Goal: Register for event/course

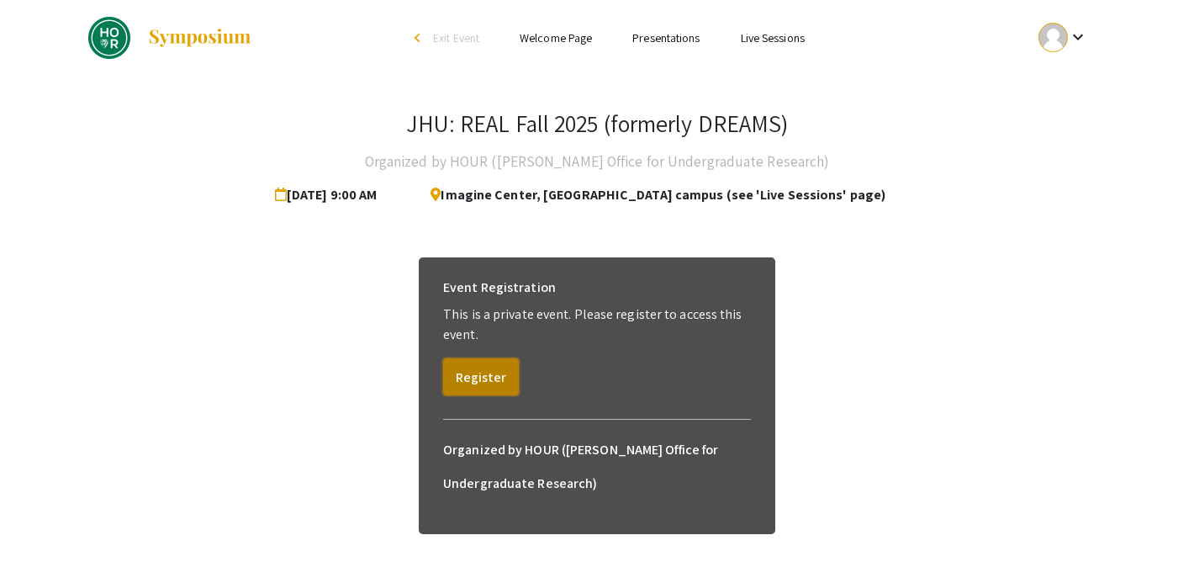
click at [466, 380] on button "Register" at bounding box center [481, 376] width 76 height 37
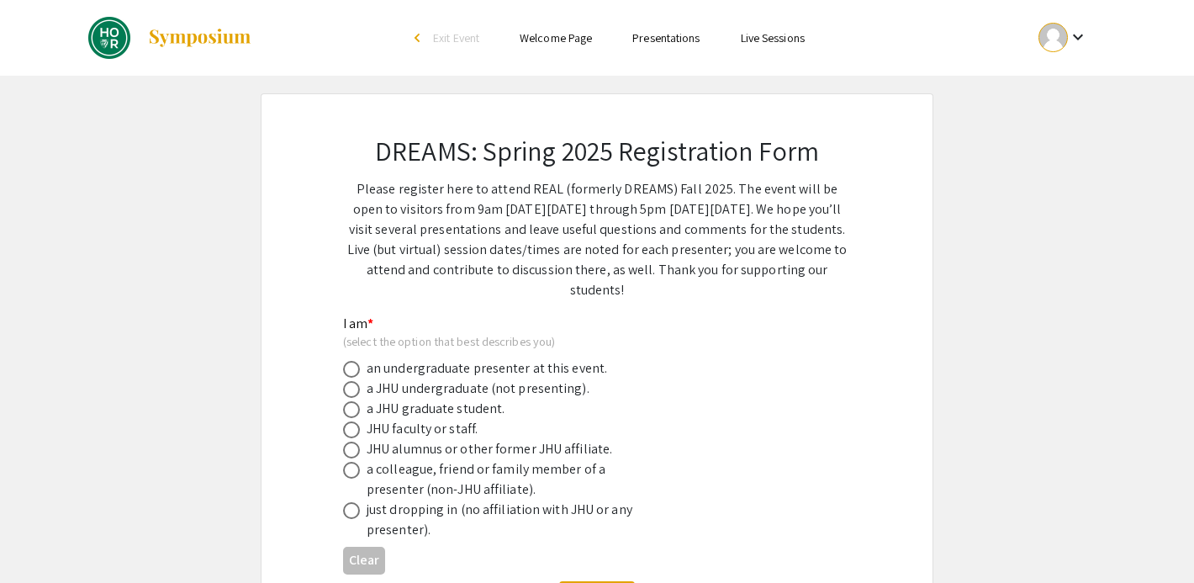
click at [349, 369] on span at bounding box center [351, 369] width 17 height 17
click at [349, 369] on input "radio" at bounding box center [351, 369] width 17 height 17
radio input "true"
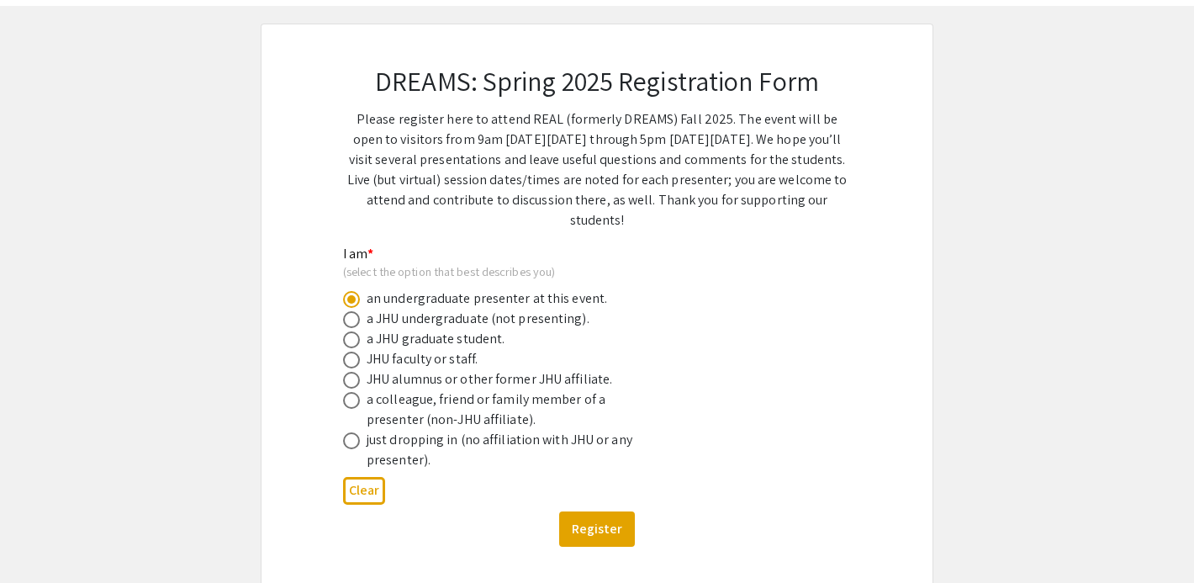
scroll to position [90, 0]
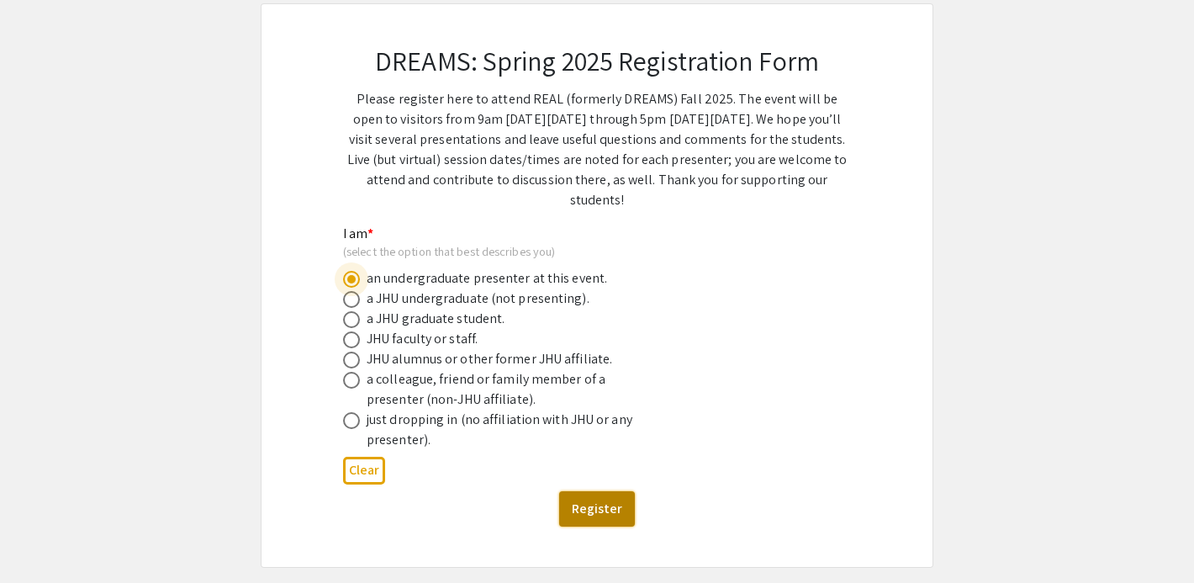
click at [585, 510] on button "Register" at bounding box center [597, 508] width 76 height 35
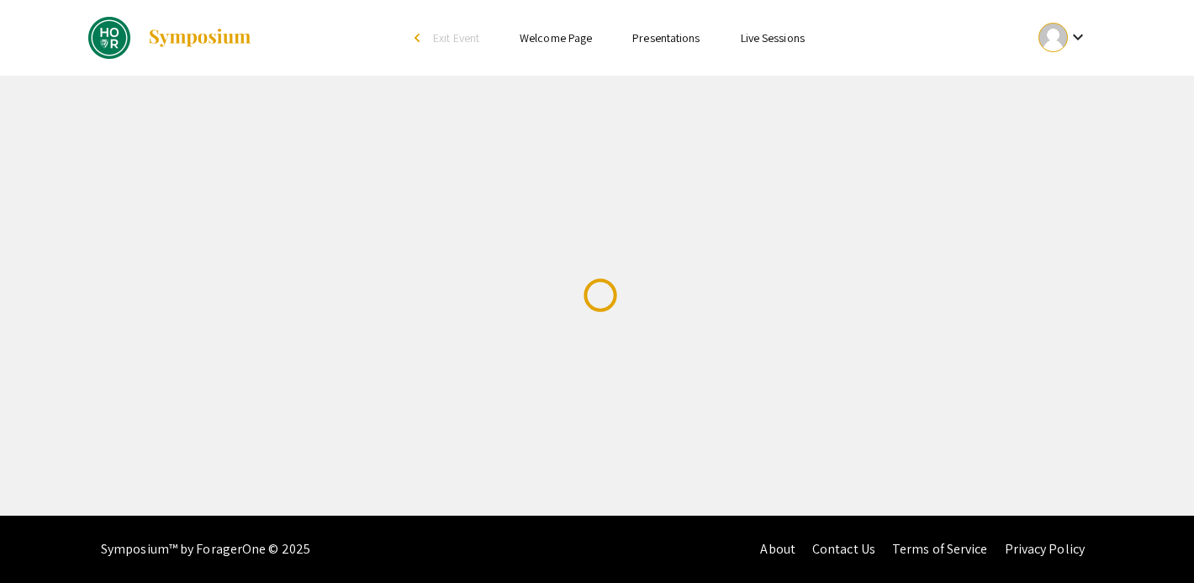
scroll to position [0, 0]
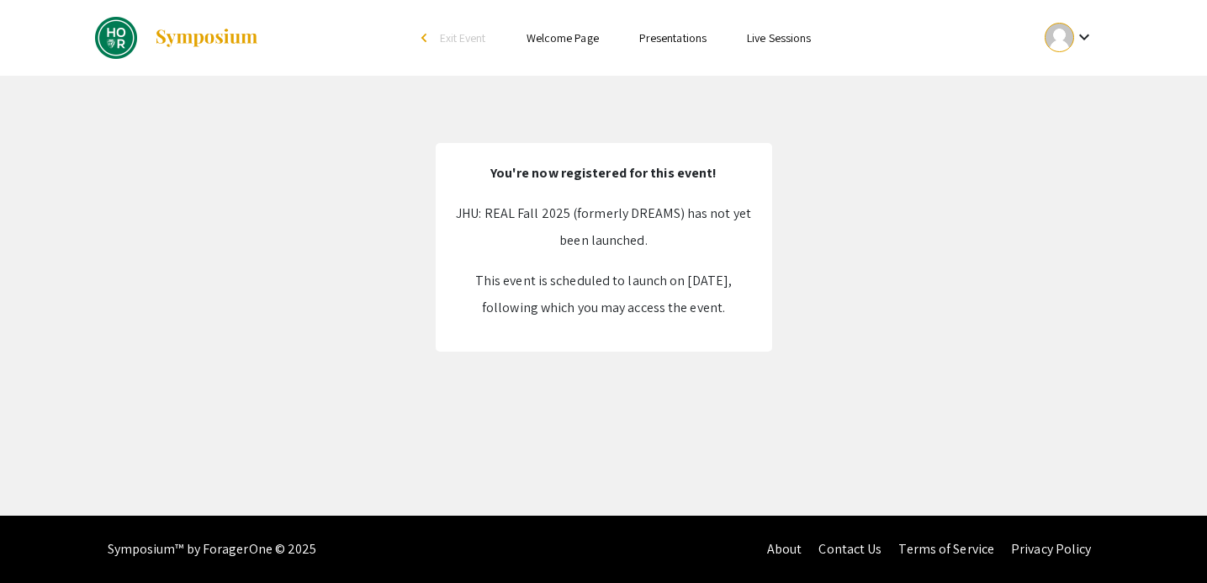
click at [647, 286] on p "This event is scheduled to launch on [DATE], following which you may access the…" at bounding box center [603, 294] width 303 height 54
click at [654, 37] on link "Presentations" at bounding box center [672, 37] width 67 height 15
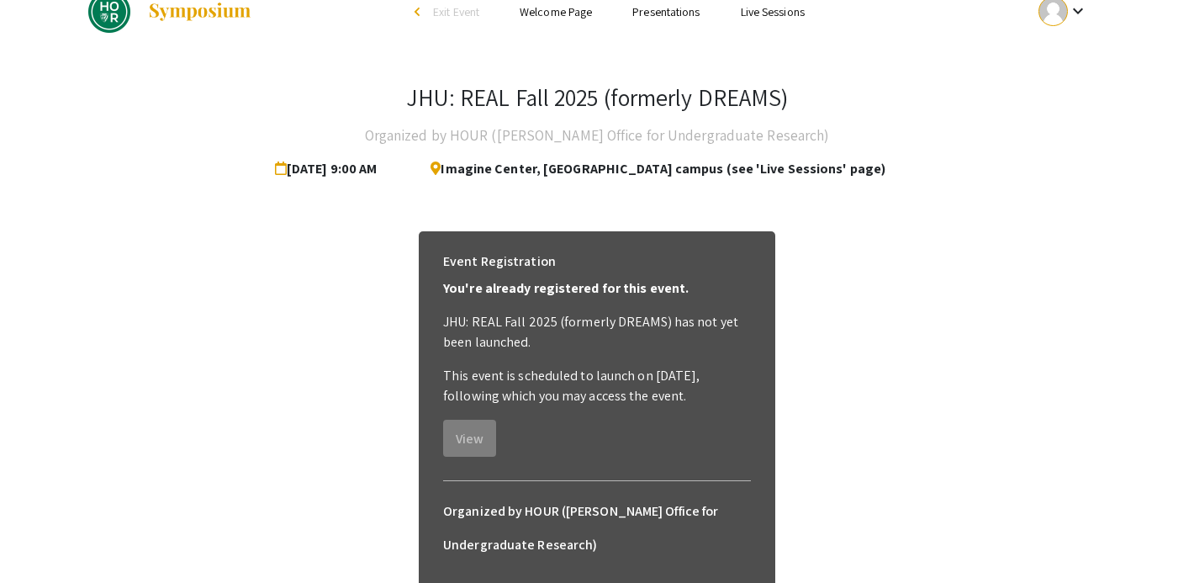
scroll to position [2, 0]
